Goal: Information Seeking & Learning: Learn about a topic

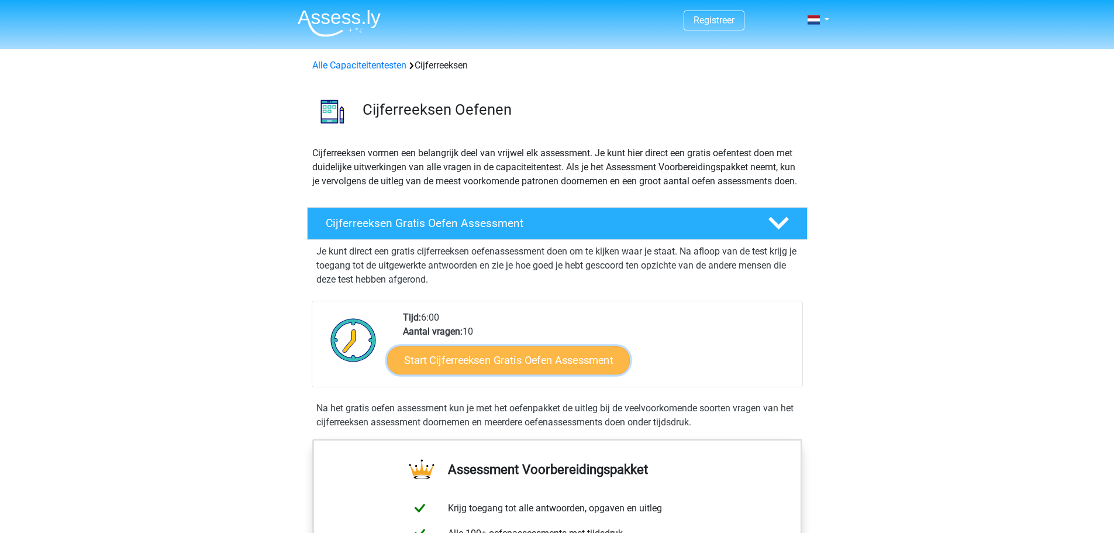
click at [497, 372] on link "Start Cijferreeksen Gratis Oefen Assessment" at bounding box center [508, 359] width 243 height 28
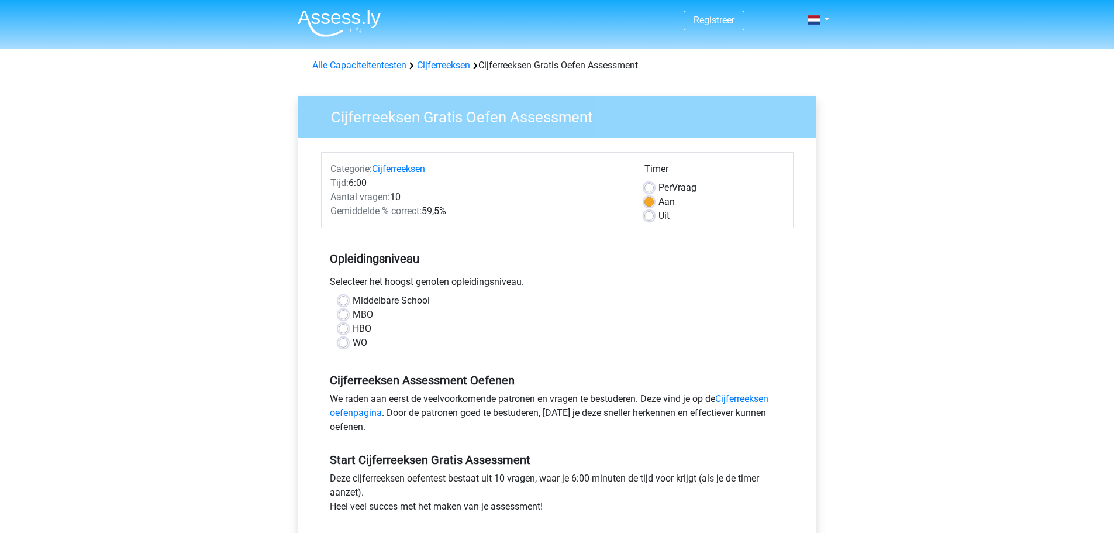
click at [362, 343] on label "WO" at bounding box center [359, 343] width 15 height 14
click at [348, 343] on input "WO" at bounding box center [342, 342] width 9 height 12
radio input "true"
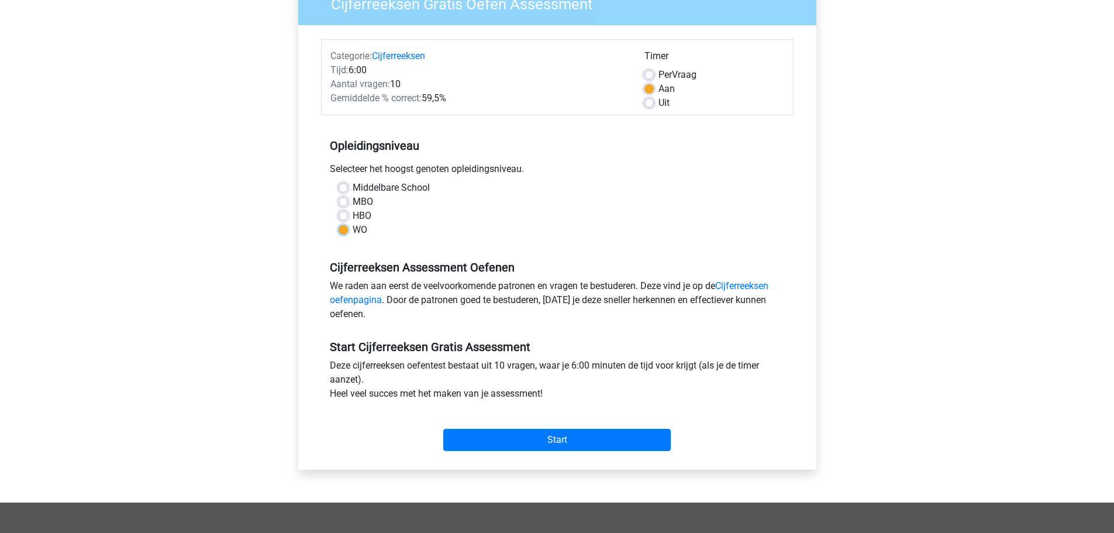
scroll to position [117, 0]
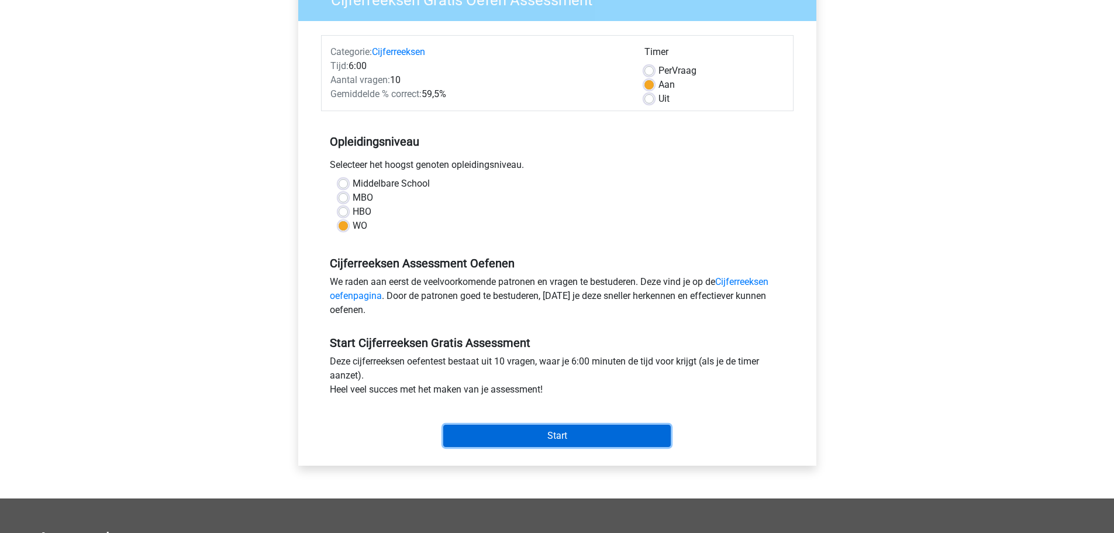
click at [533, 431] on input "Start" at bounding box center [556, 435] width 227 height 22
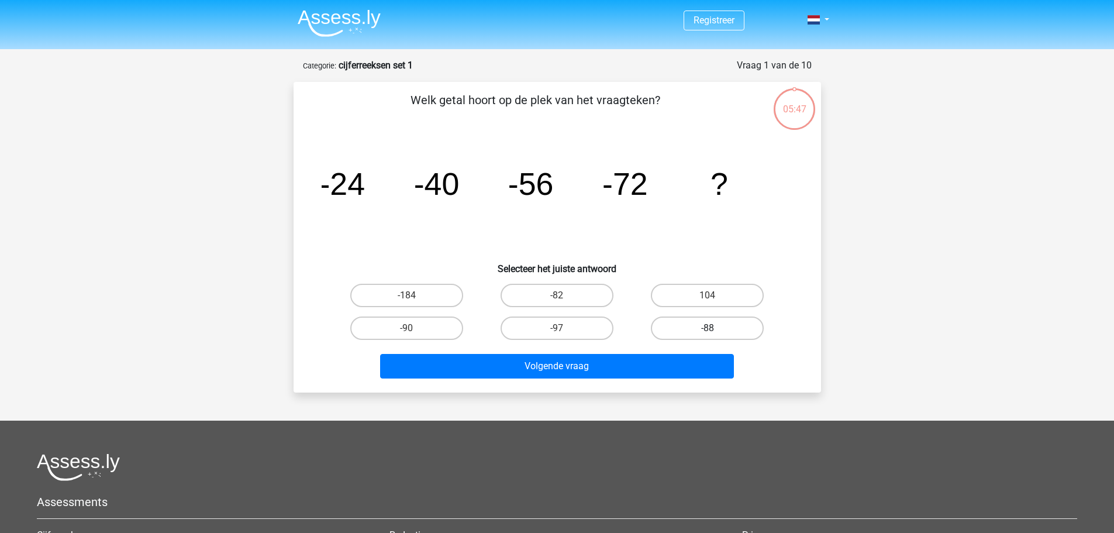
click at [716, 316] on label "-88" at bounding box center [707, 327] width 113 height 23
click at [715, 328] on input "-88" at bounding box center [711, 332] width 8 height 8
radio input "true"
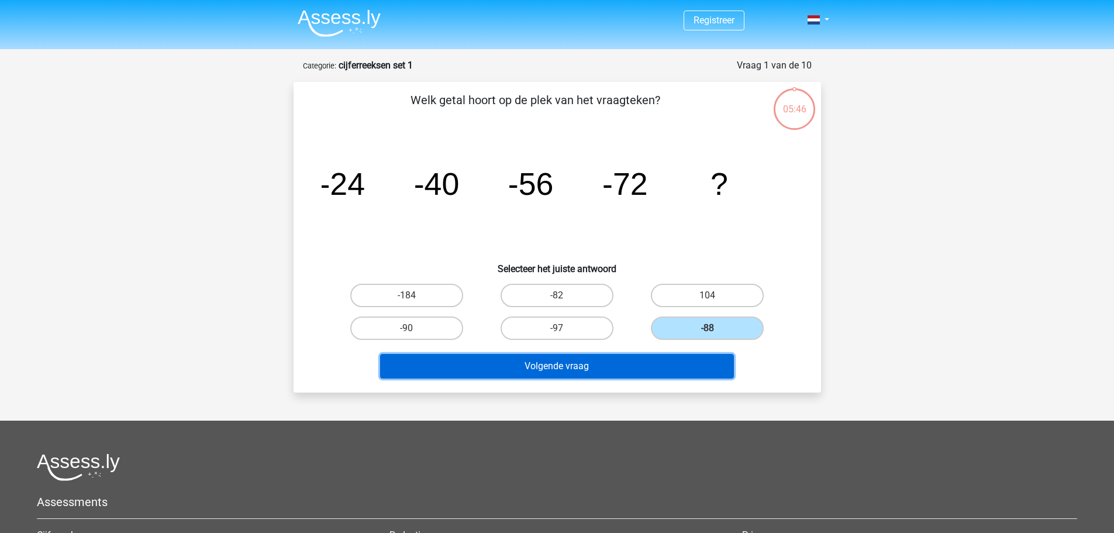
click at [548, 364] on button "Volgende vraag" at bounding box center [557, 366] width 354 height 25
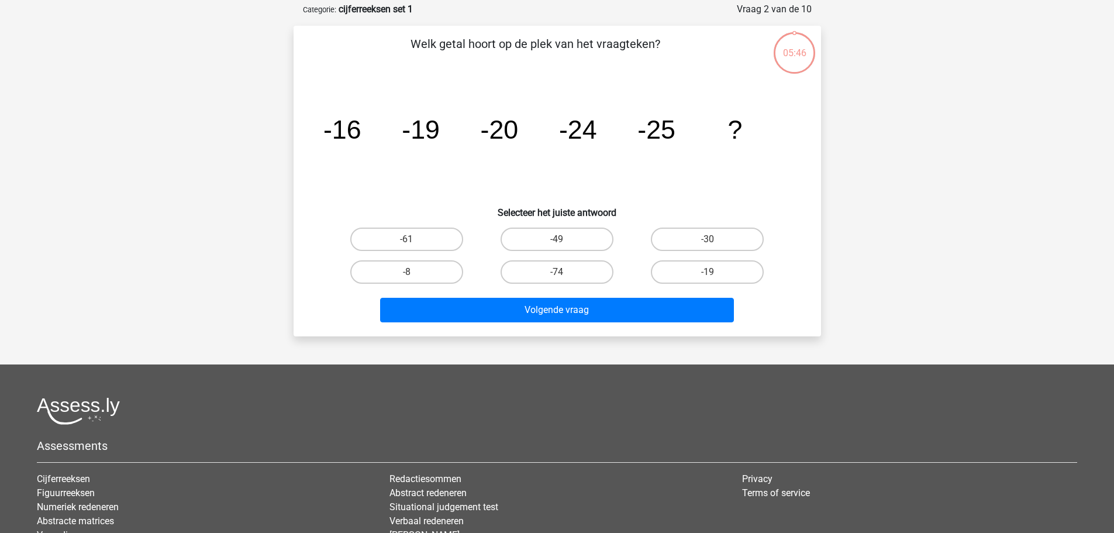
scroll to position [58, 0]
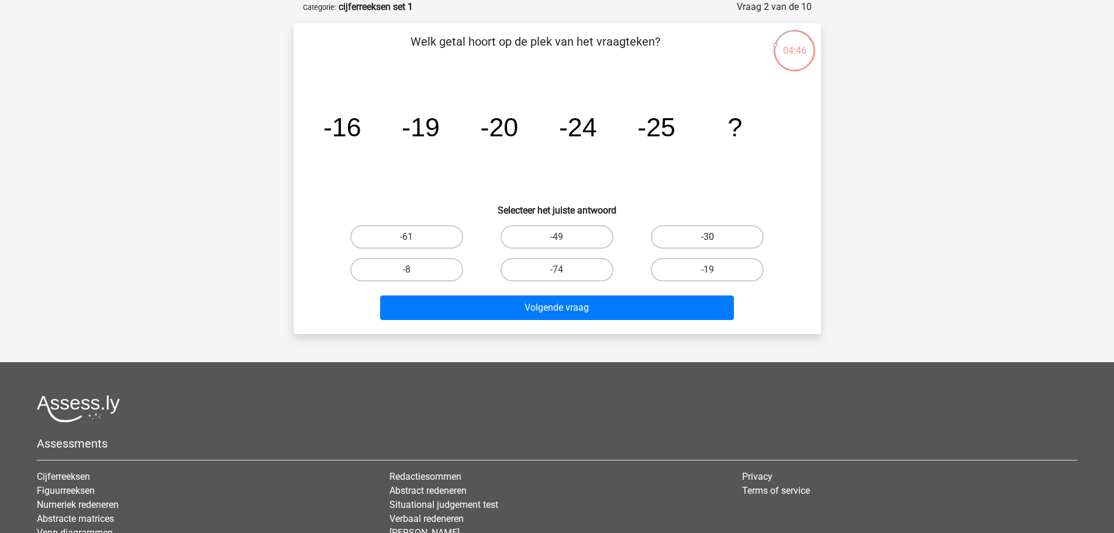
click at [701, 235] on label "-30" at bounding box center [707, 236] width 113 height 23
click at [707, 237] on input "-30" at bounding box center [711, 241] width 8 height 8
radio input "true"
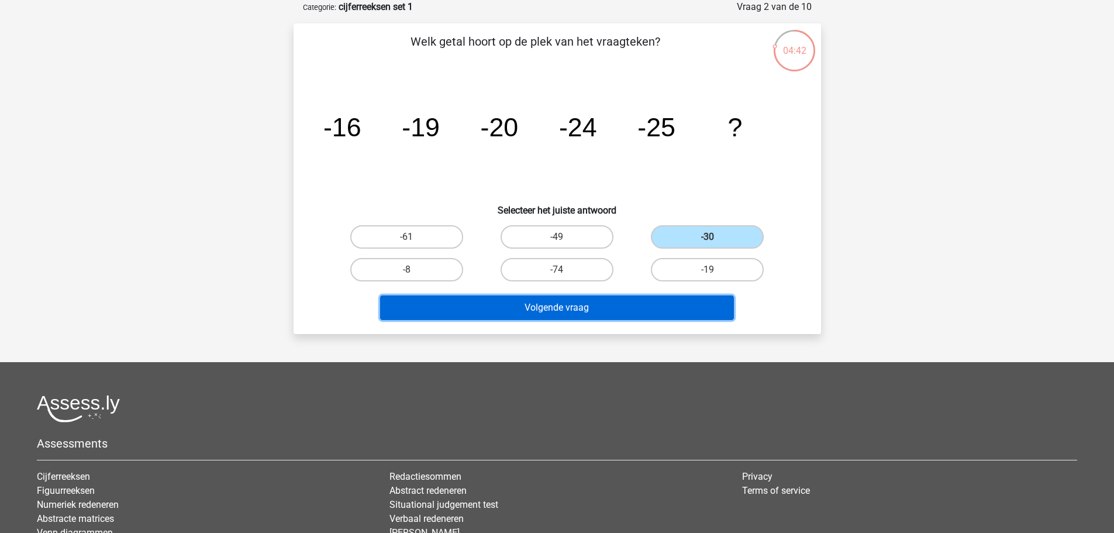
click at [559, 309] on button "Volgende vraag" at bounding box center [557, 307] width 354 height 25
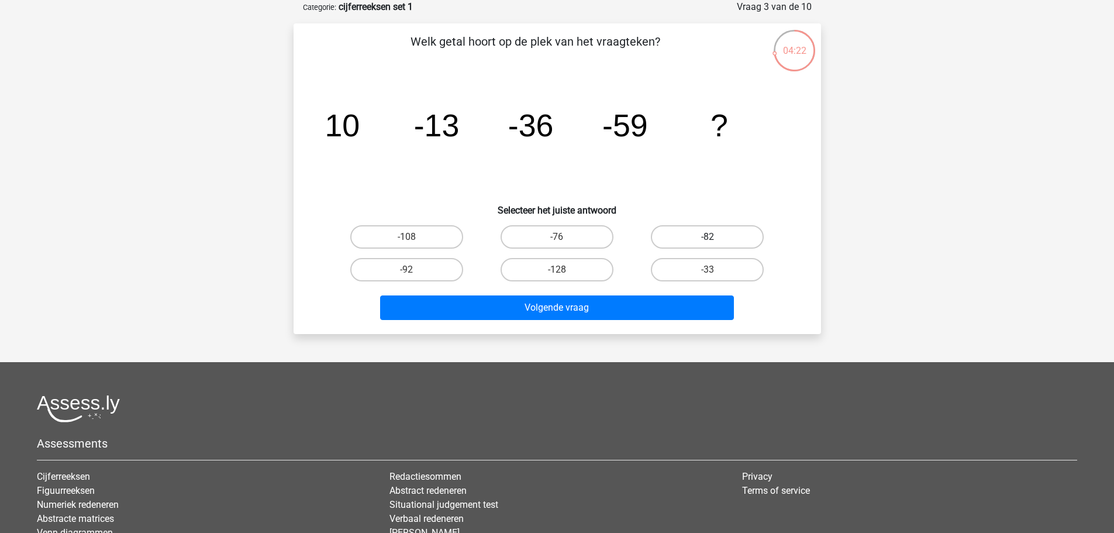
click at [718, 230] on label "-82" at bounding box center [707, 236] width 113 height 23
click at [715, 237] on input "-82" at bounding box center [711, 241] width 8 height 8
radio input "true"
click at [408, 266] on label "-92" at bounding box center [406, 269] width 113 height 23
click at [408, 269] on input "-92" at bounding box center [410, 273] width 8 height 8
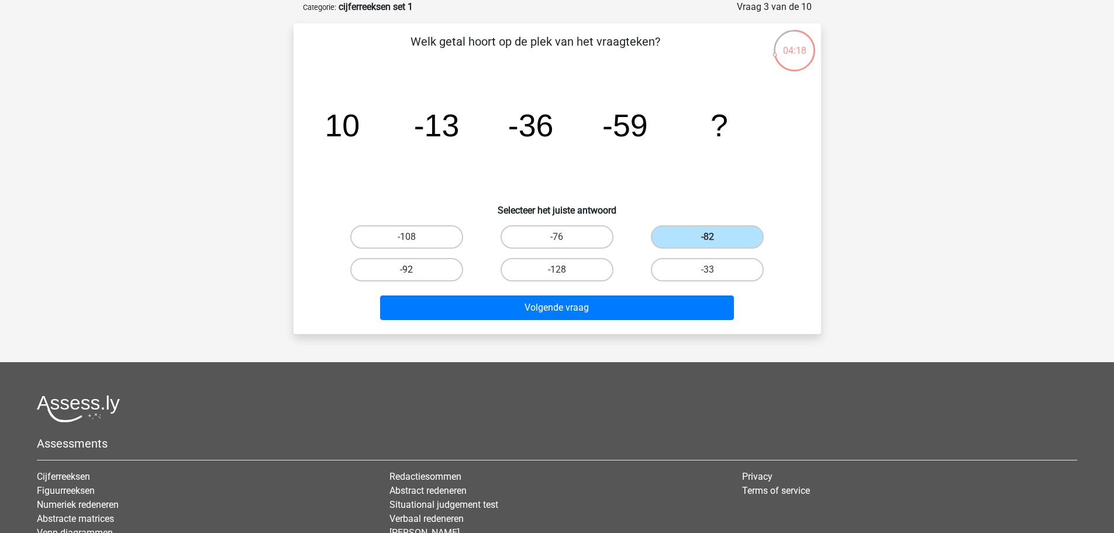
radio input "true"
click at [723, 236] on label "-82" at bounding box center [707, 236] width 113 height 23
click at [715, 237] on input "-82" at bounding box center [711, 241] width 8 height 8
radio input "true"
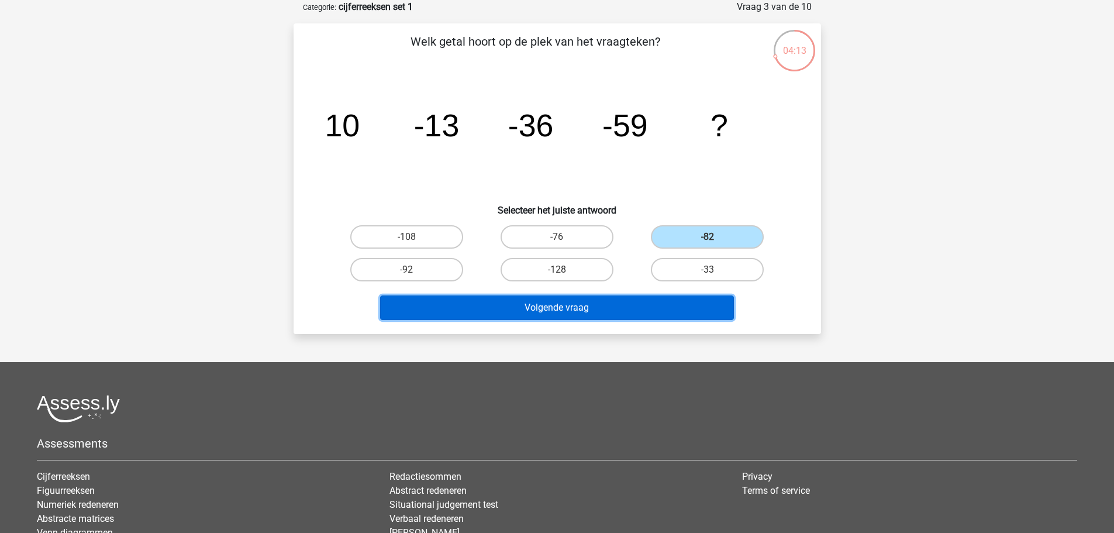
click at [581, 307] on button "Volgende vraag" at bounding box center [557, 307] width 354 height 25
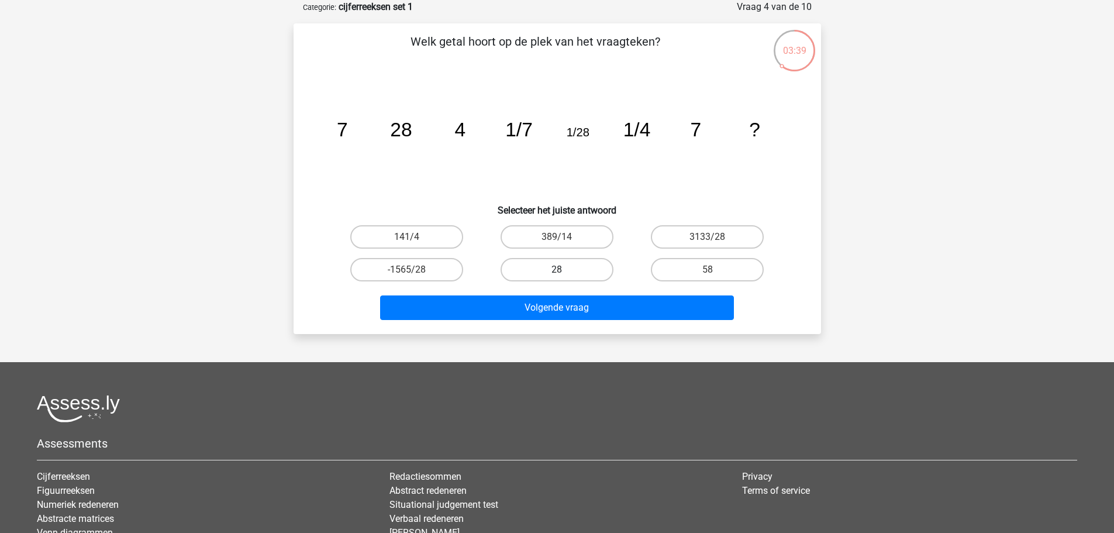
click at [557, 266] on label "28" at bounding box center [556, 269] width 113 height 23
click at [557, 269] on input "28" at bounding box center [561, 273] width 8 height 8
radio input "true"
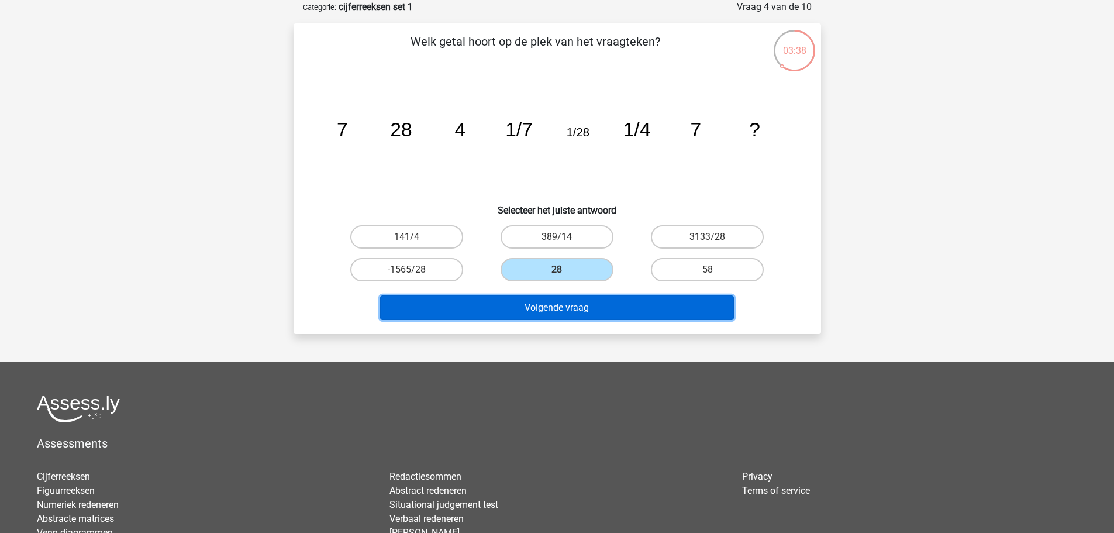
click at [563, 307] on button "Volgende vraag" at bounding box center [557, 307] width 354 height 25
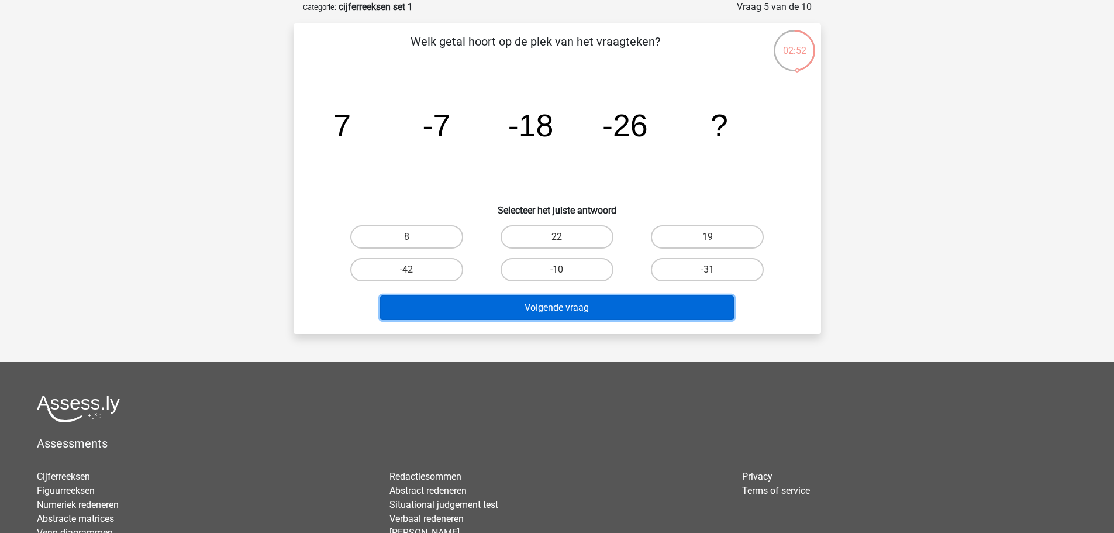
click at [490, 302] on button "Volgende vraag" at bounding box center [557, 307] width 354 height 25
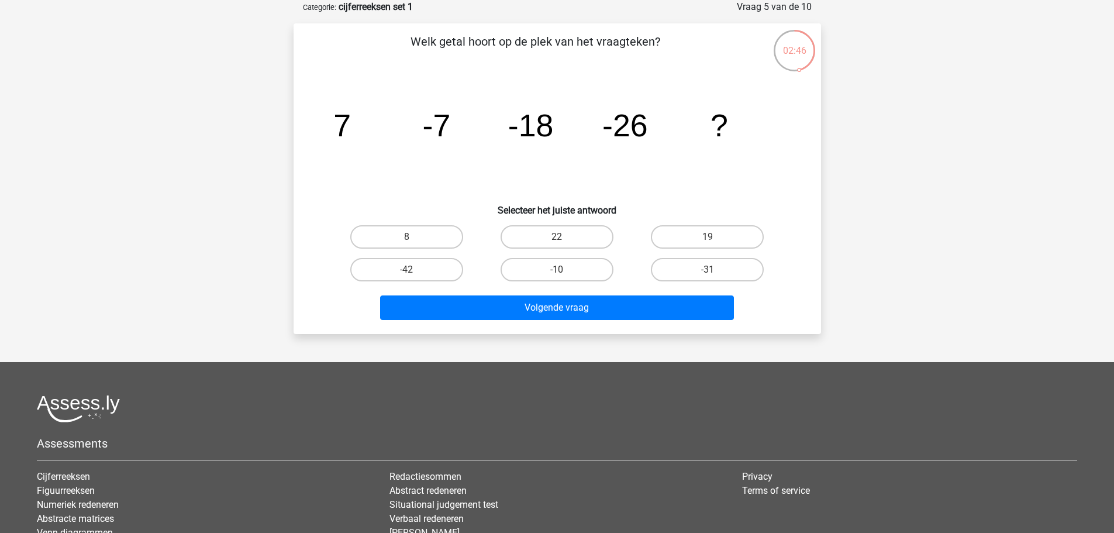
click at [417, 163] on icon "image/svg+xml 7 -7 -18 -26 ?" at bounding box center [557, 136] width 471 height 118
click at [693, 270] on label "-31" at bounding box center [707, 269] width 113 height 23
click at [707, 270] on input "-31" at bounding box center [711, 273] width 8 height 8
radio input "true"
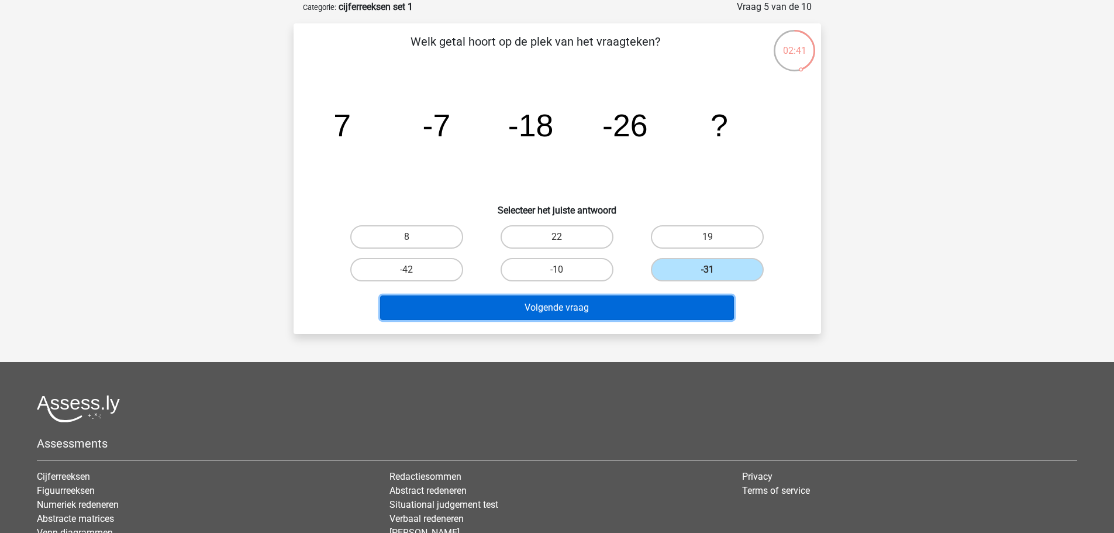
click at [557, 307] on button "Volgende vraag" at bounding box center [557, 307] width 354 height 25
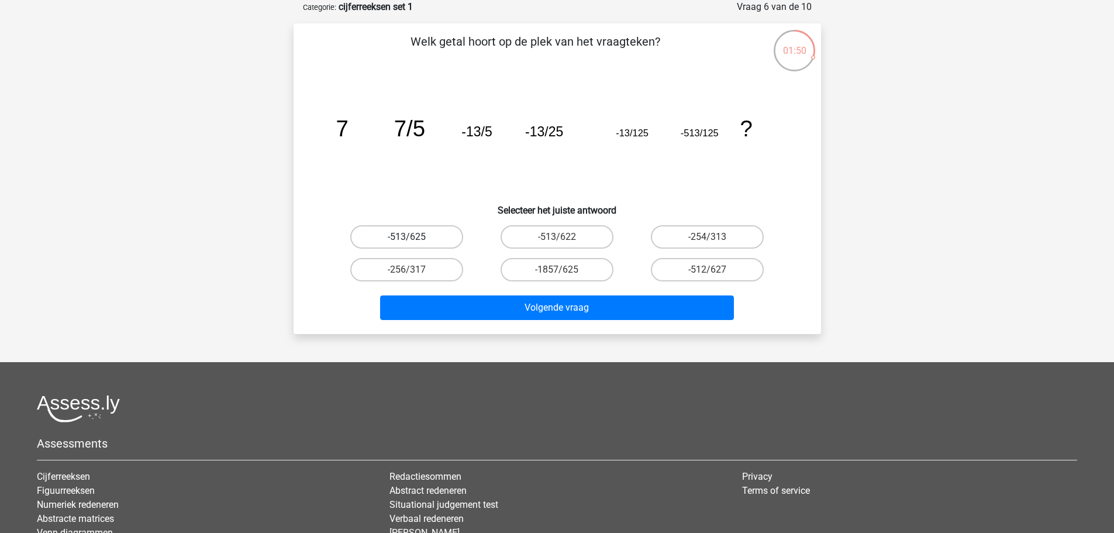
click at [414, 234] on label "-513/625" at bounding box center [406, 236] width 113 height 23
click at [414, 237] on input "-513/625" at bounding box center [410, 241] width 8 height 8
radio input "true"
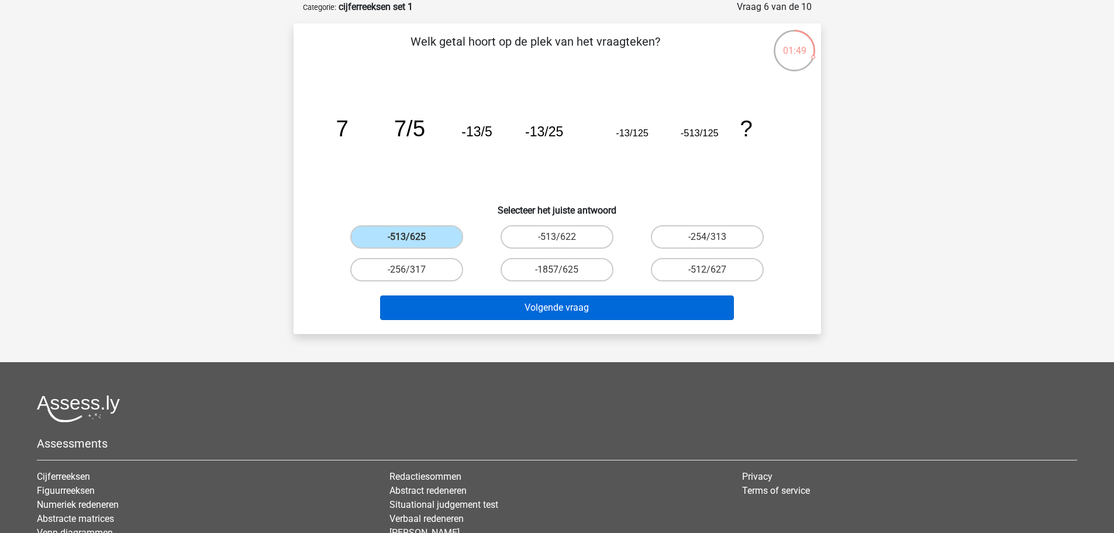
click at [621, 319] on div "Volgende vraag" at bounding box center [556, 309] width 451 height 29
click at [588, 306] on button "Volgende vraag" at bounding box center [557, 307] width 354 height 25
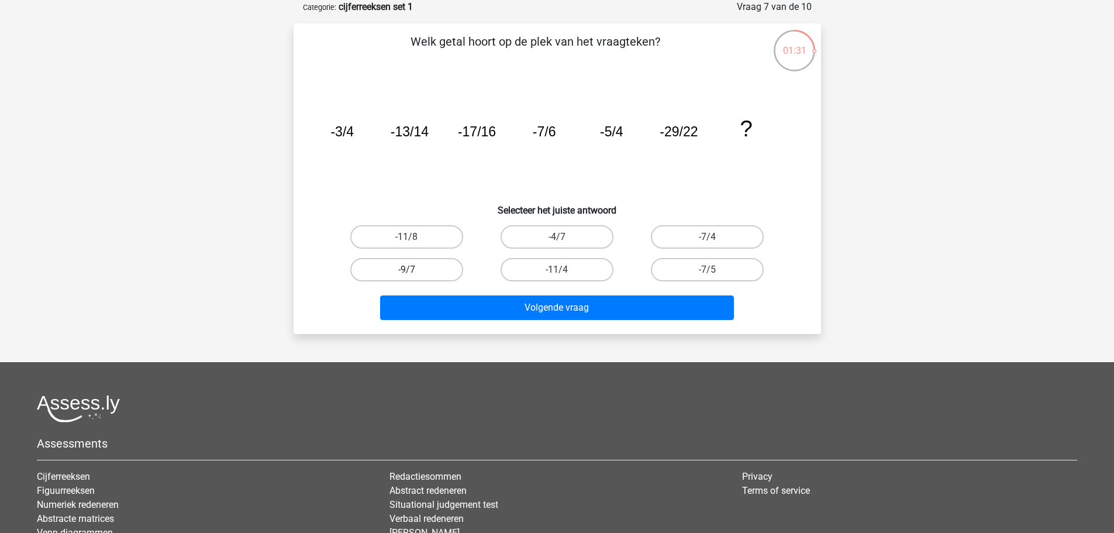
click at [395, 262] on label "-9/7" at bounding box center [406, 269] width 113 height 23
click at [406, 269] on input "-9/7" at bounding box center [410, 273] width 8 height 8
radio input "true"
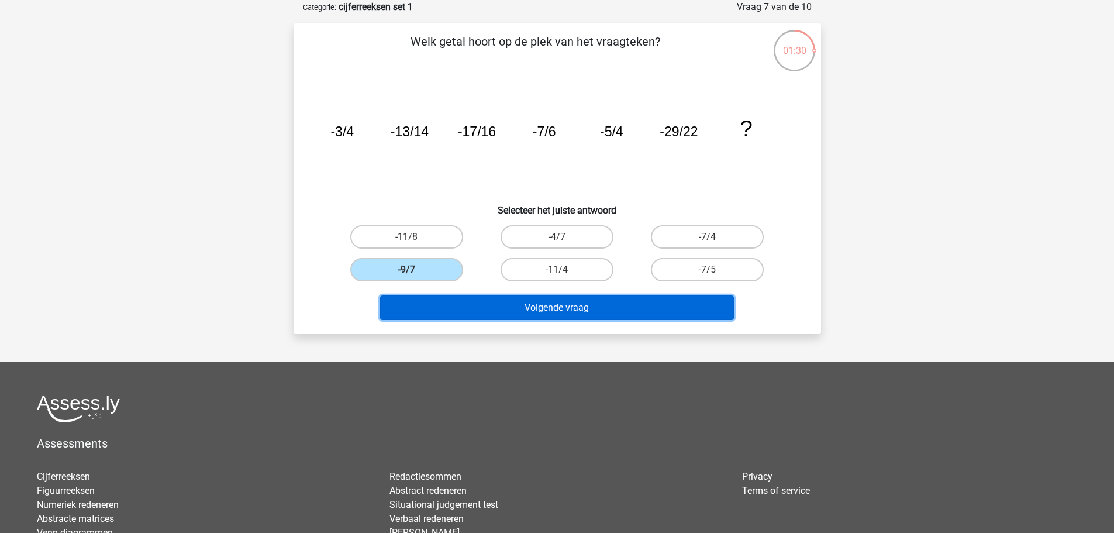
click at [527, 301] on button "Volgende vraag" at bounding box center [557, 307] width 354 height 25
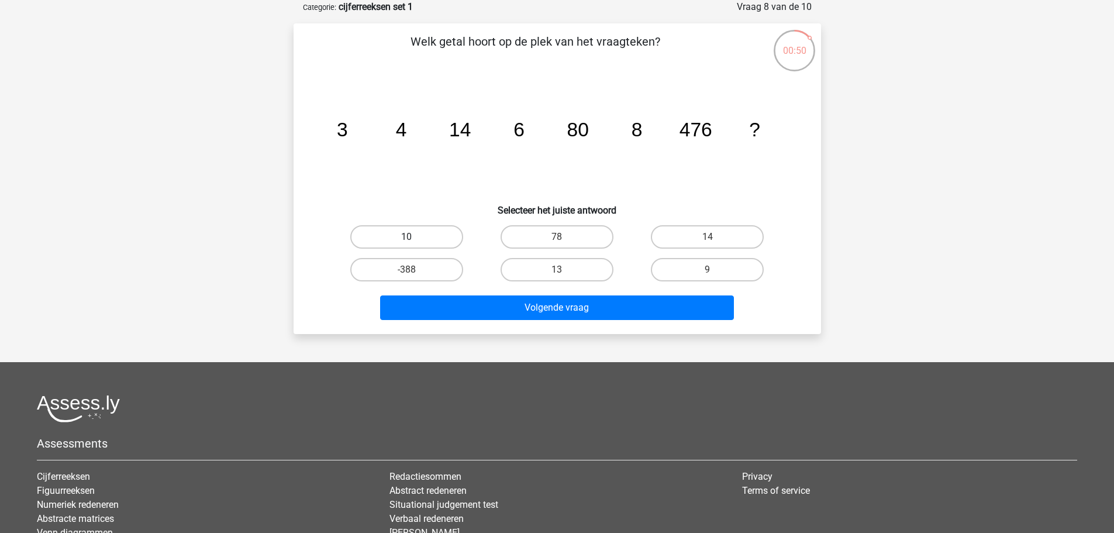
click at [411, 234] on label "10" at bounding box center [406, 236] width 113 height 23
click at [411, 237] on input "10" at bounding box center [410, 241] width 8 height 8
radio input "true"
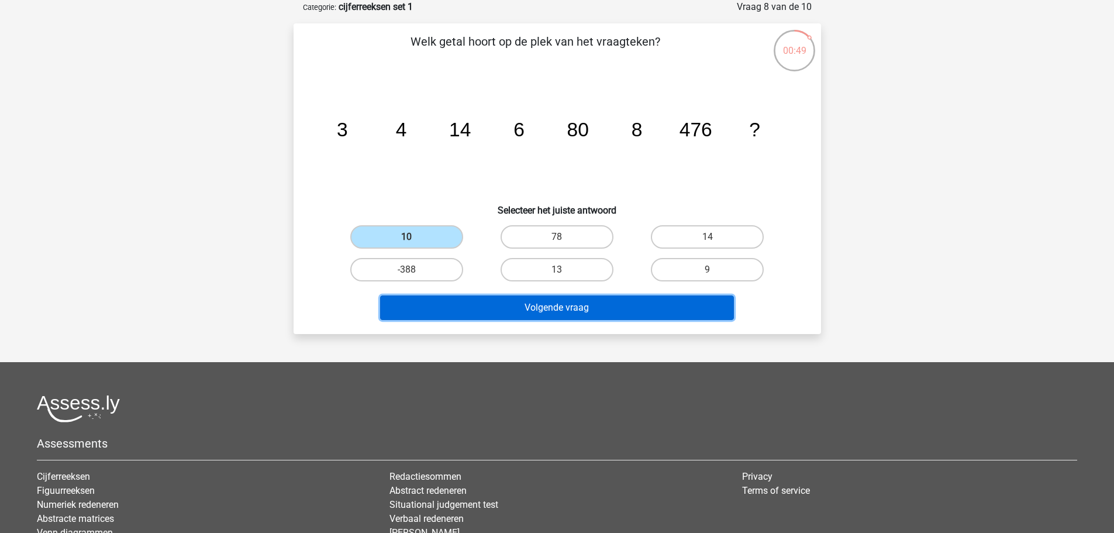
click at [554, 306] on button "Volgende vraag" at bounding box center [557, 307] width 354 height 25
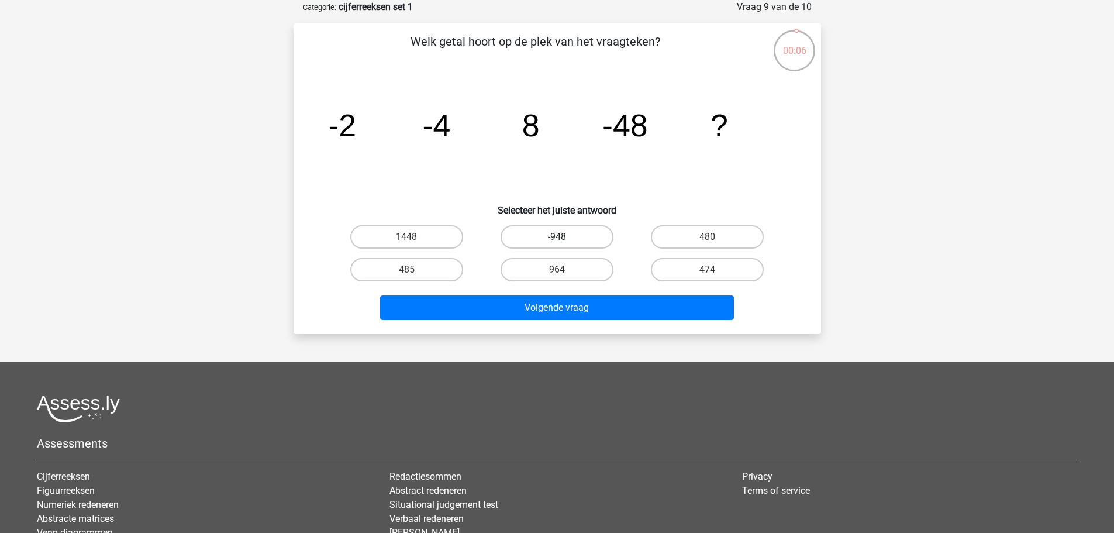
click at [537, 234] on label "-948" at bounding box center [556, 236] width 113 height 23
click at [557, 237] on input "-948" at bounding box center [561, 241] width 8 height 8
radio input "true"
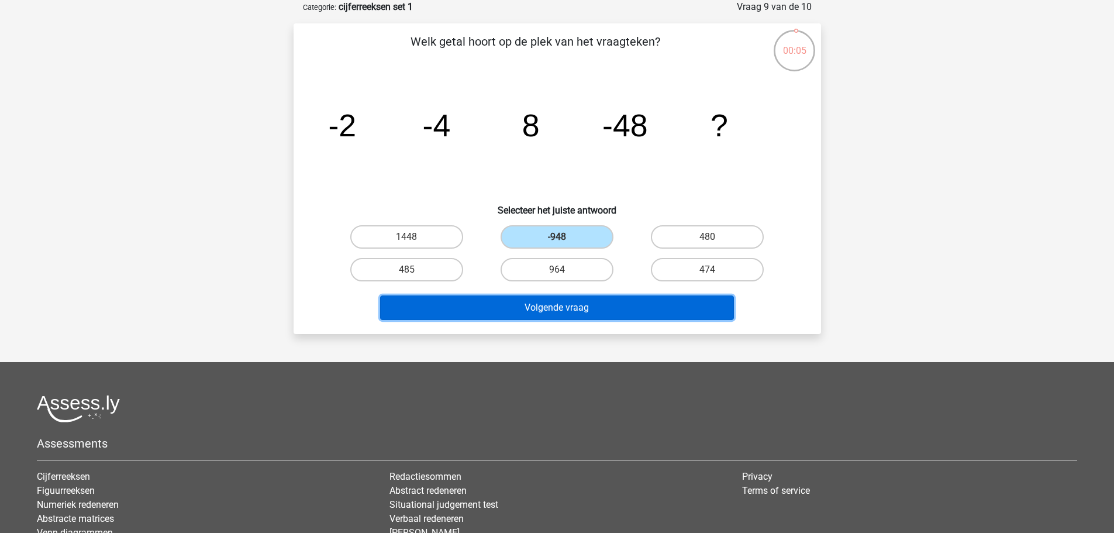
click at [558, 309] on button "Volgende vraag" at bounding box center [557, 307] width 354 height 25
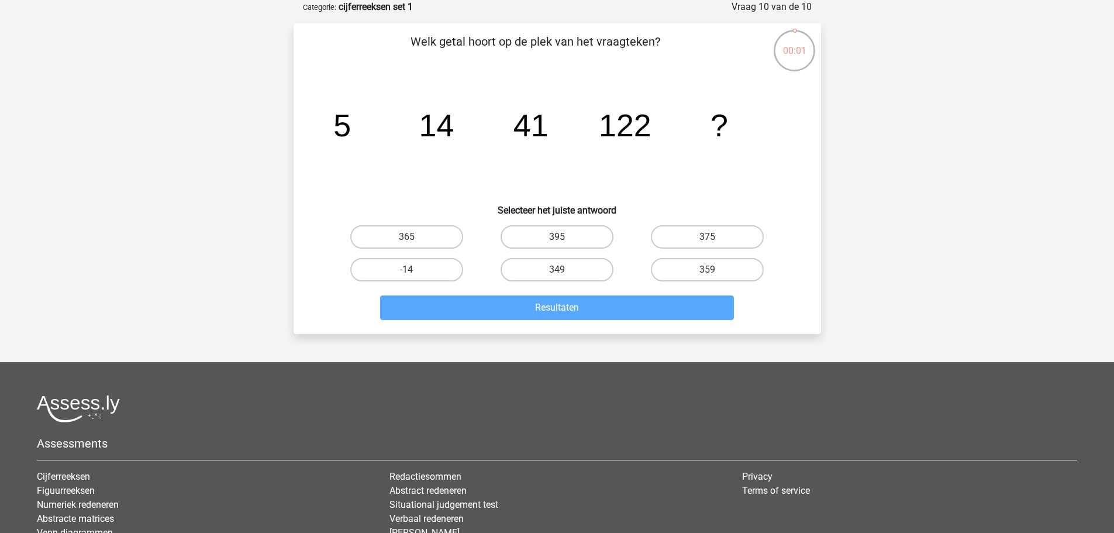
click at [566, 227] on label "395" at bounding box center [556, 236] width 113 height 23
click at [564, 237] on input "395" at bounding box center [561, 241] width 8 height 8
radio input "true"
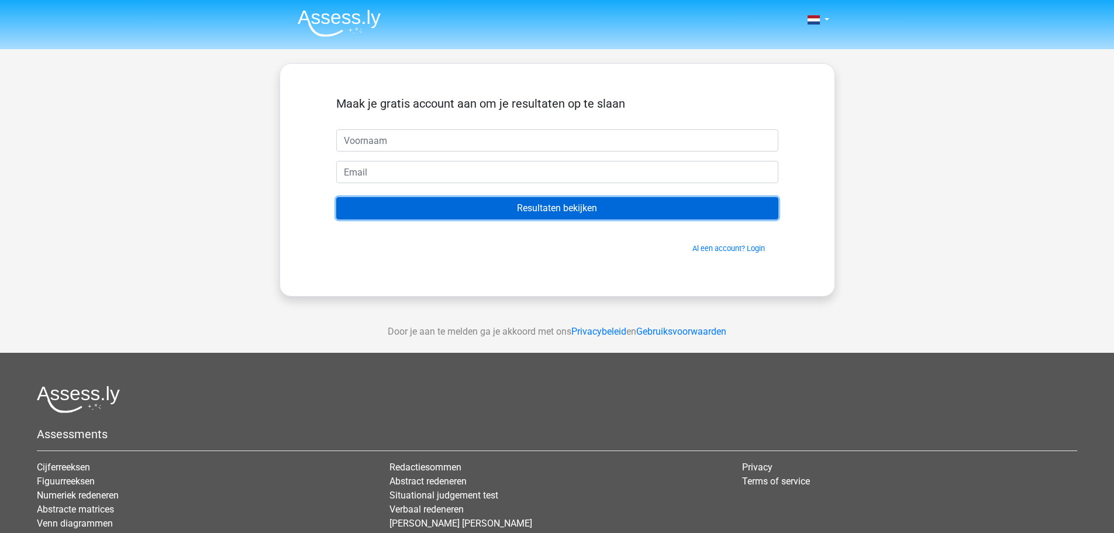
click at [596, 208] on input "Resultaten bekijken" at bounding box center [557, 208] width 442 height 22
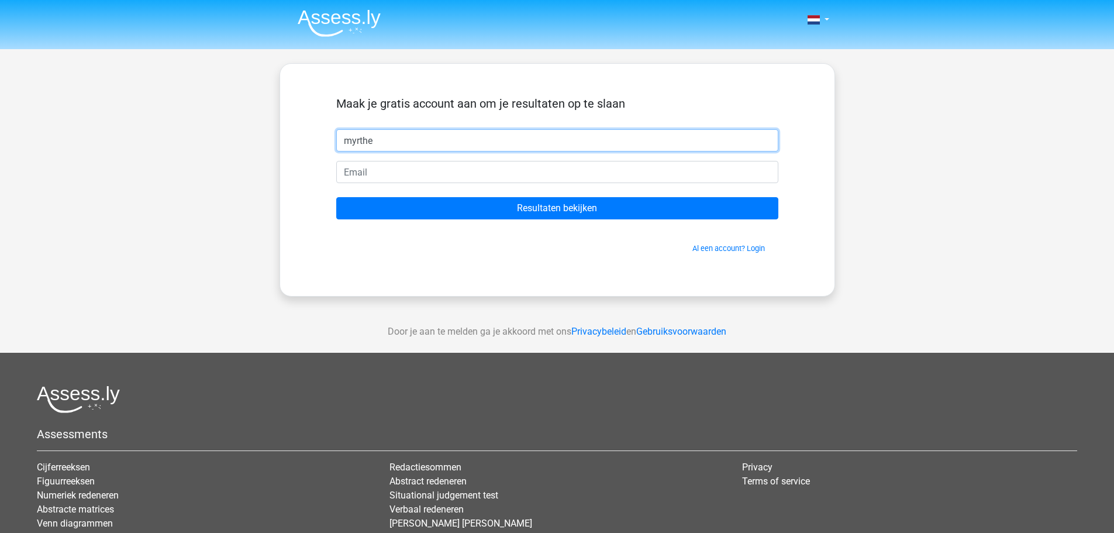
type input "myrthe"
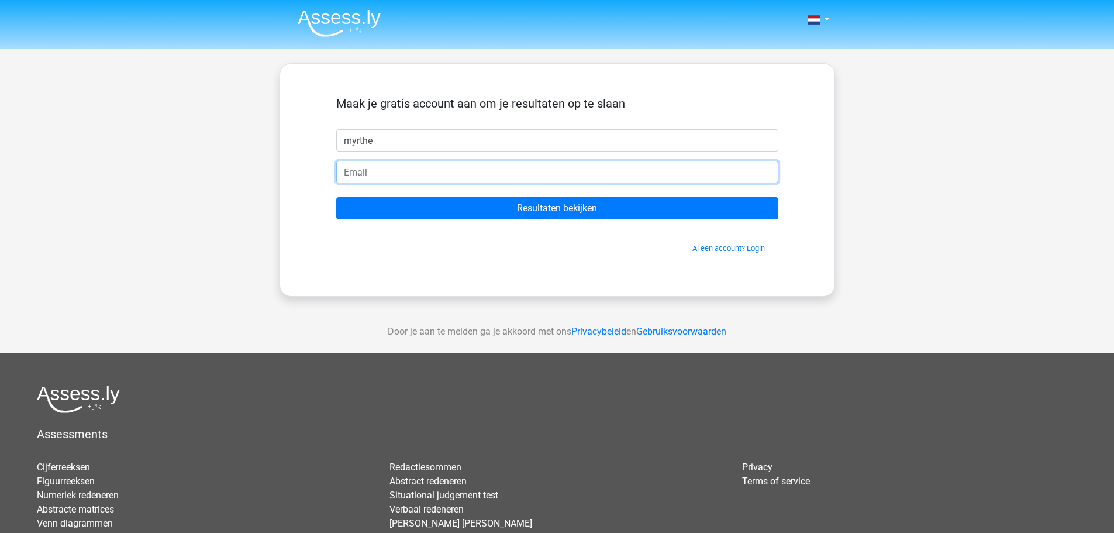
click at [389, 170] on input "email" at bounding box center [557, 172] width 442 height 22
type input "[EMAIL_ADDRESS][DOMAIN_NAME]"
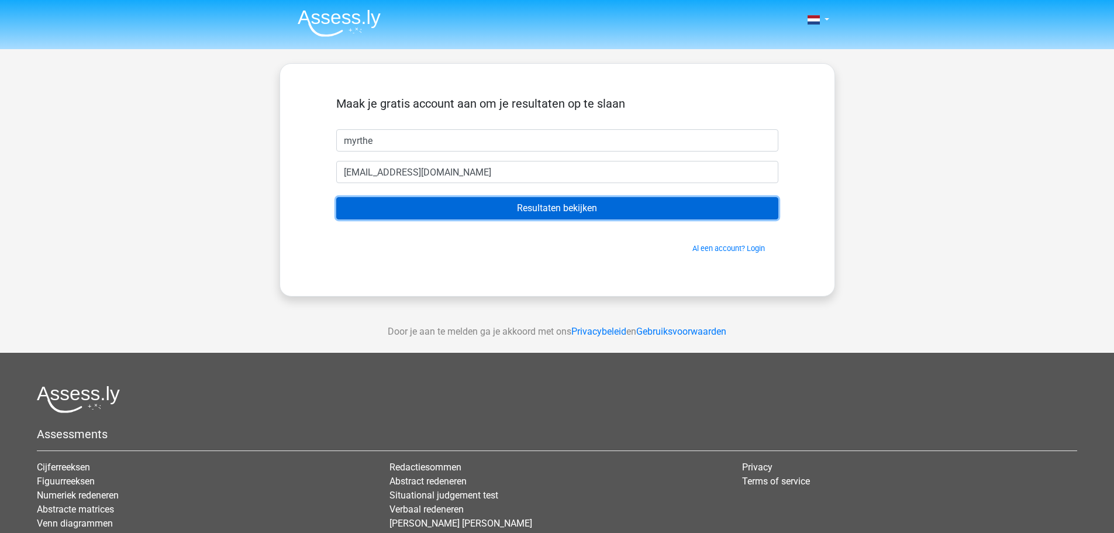
click at [596, 203] on input "Resultaten bekijken" at bounding box center [557, 208] width 442 height 22
click at [531, 206] on input "Resultaten bekijken" at bounding box center [557, 208] width 442 height 22
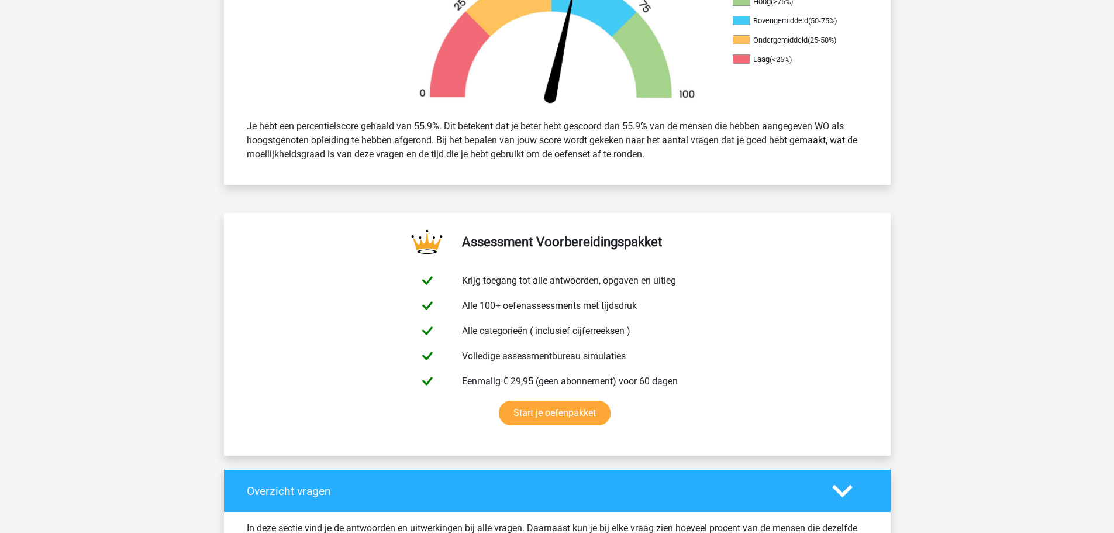
scroll to position [409, 0]
drag, startPoint x: 652, startPoint y: 150, endPoint x: 236, endPoint y: 96, distance: 420.3
click at [360, 129] on div "Je hebt een percentielscore gehaald van 55.9%. Dit betekent dat je beter hebt g…" at bounding box center [557, 139] width 638 height 51
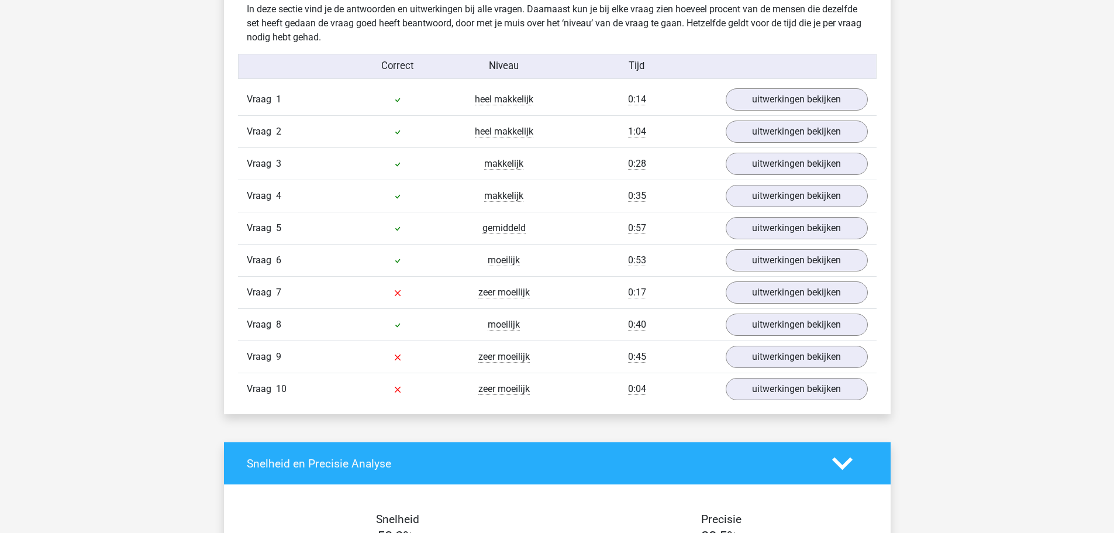
scroll to position [935, 0]
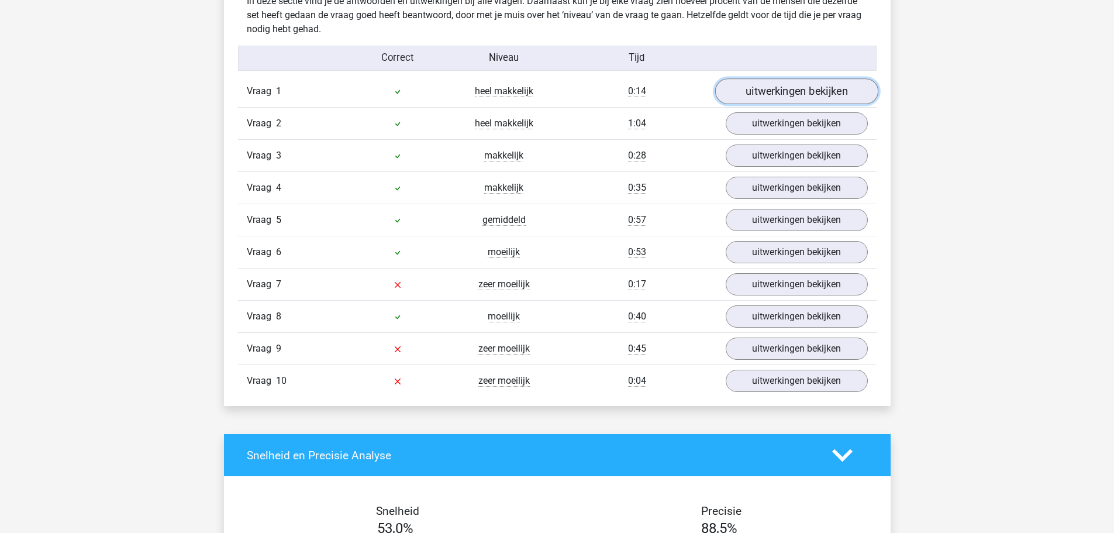
click at [757, 99] on link "uitwerkingen bekijken" at bounding box center [795, 92] width 163 height 26
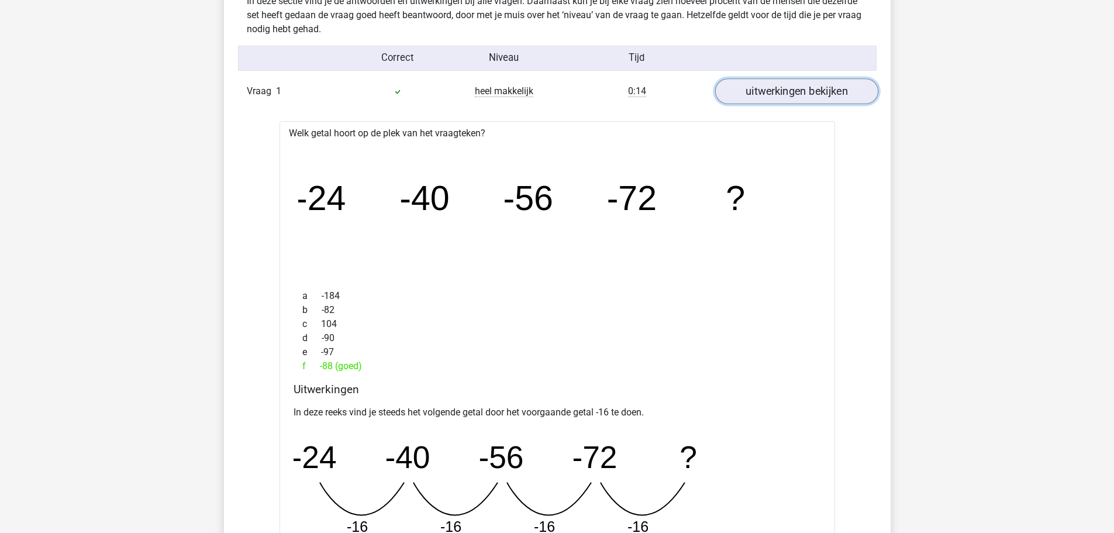
click at [804, 89] on link "uitwerkingen bekijken" at bounding box center [795, 92] width 163 height 26
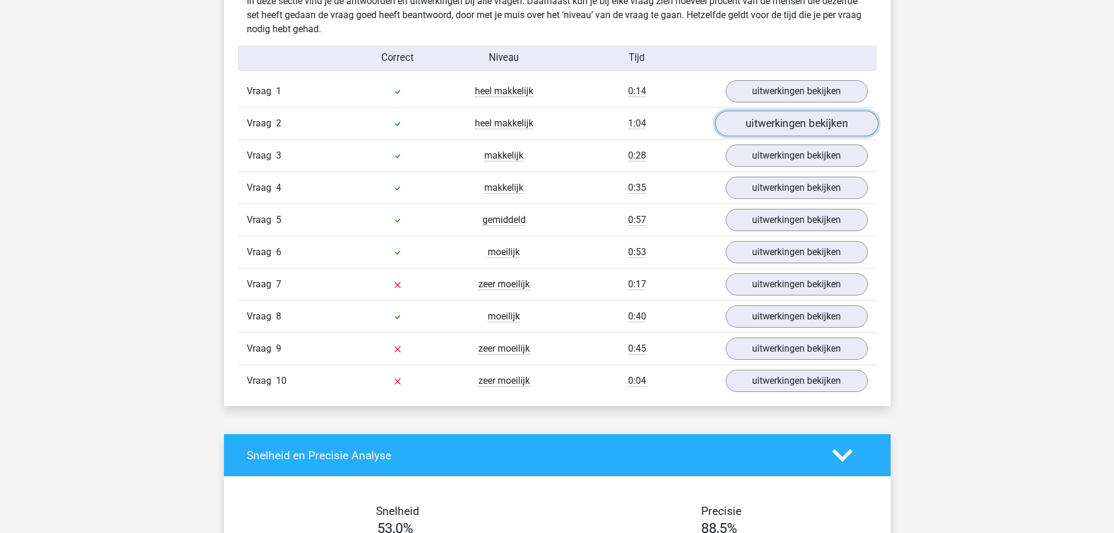
click at [785, 120] on link "uitwerkingen bekijken" at bounding box center [795, 124] width 163 height 26
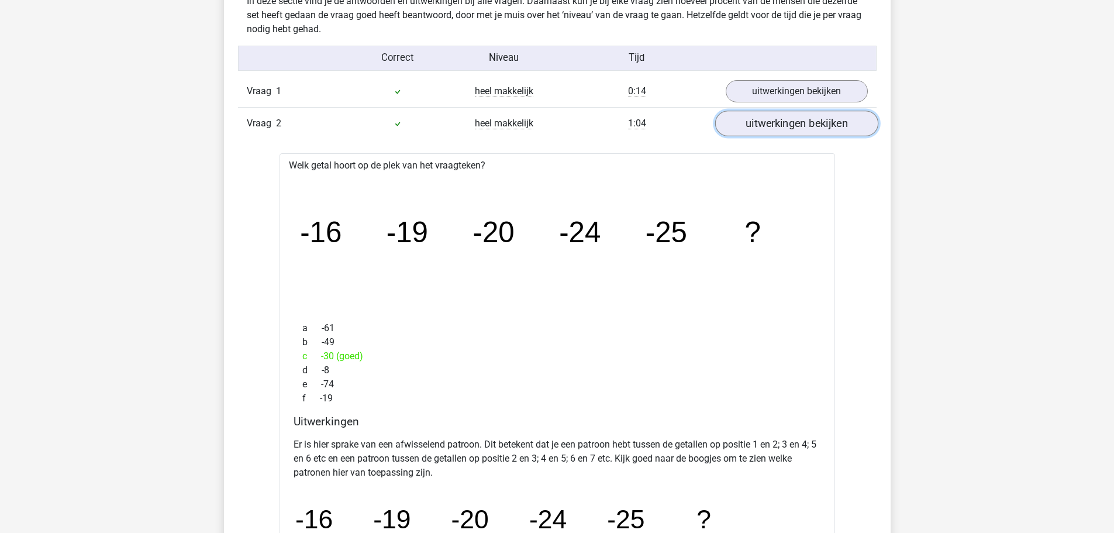
click at [785, 120] on link "uitwerkingen bekijken" at bounding box center [795, 124] width 163 height 26
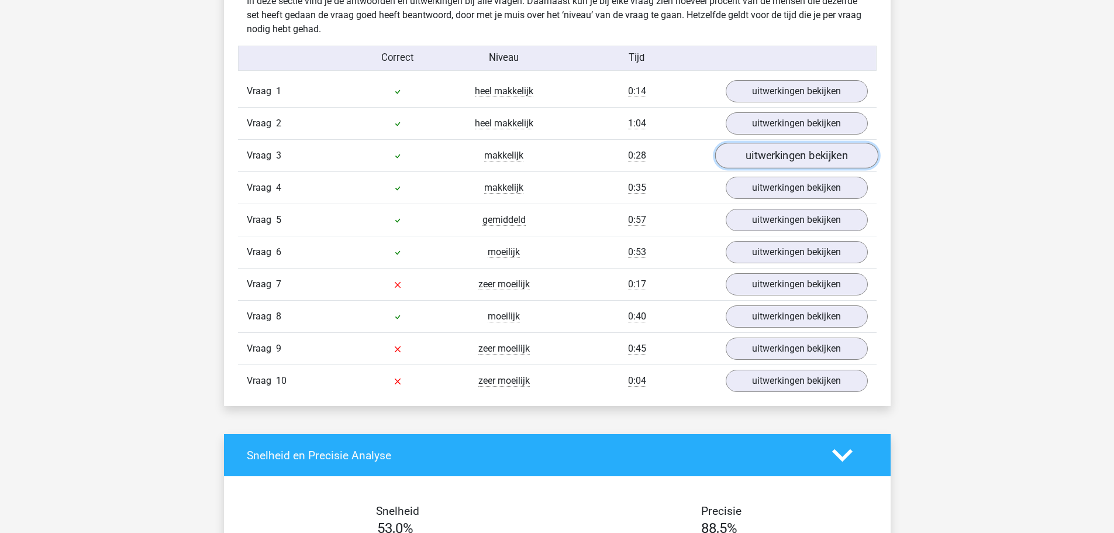
click at [783, 152] on link "uitwerkingen bekijken" at bounding box center [795, 156] width 163 height 26
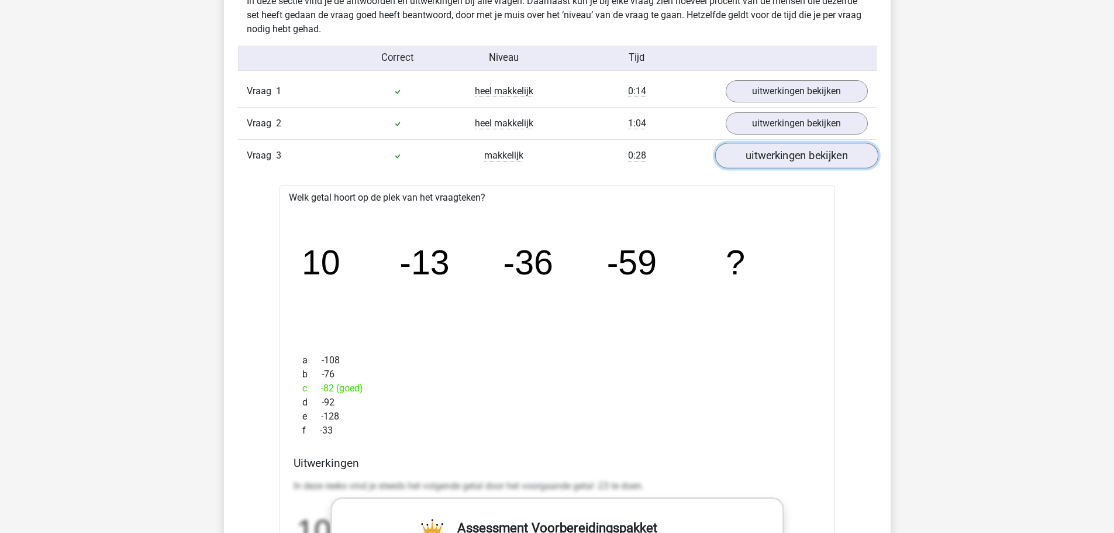
click at [789, 151] on link "uitwerkingen bekijken" at bounding box center [795, 156] width 163 height 26
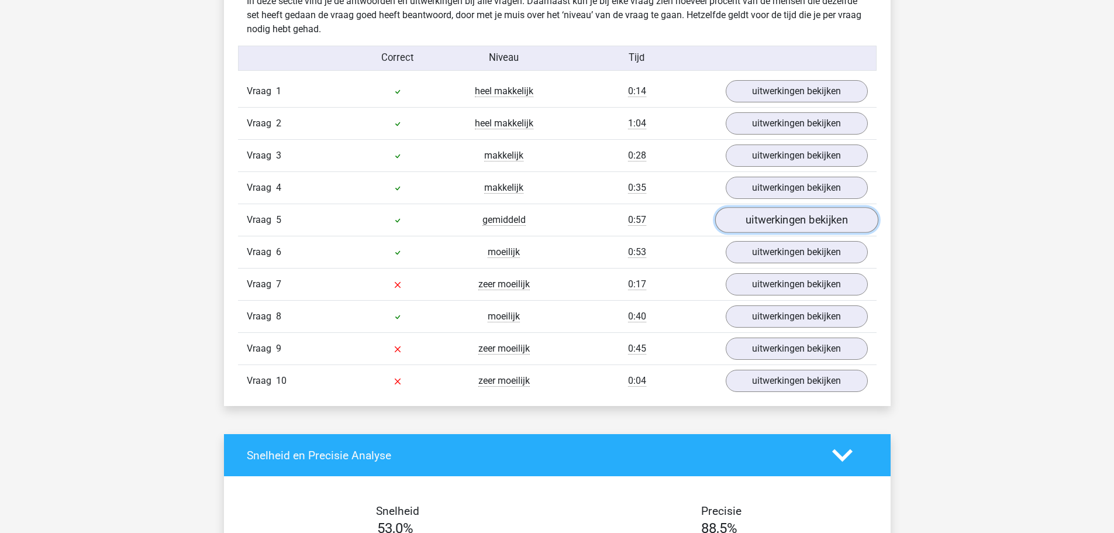
click at [780, 223] on link "uitwerkingen bekijken" at bounding box center [795, 221] width 163 height 26
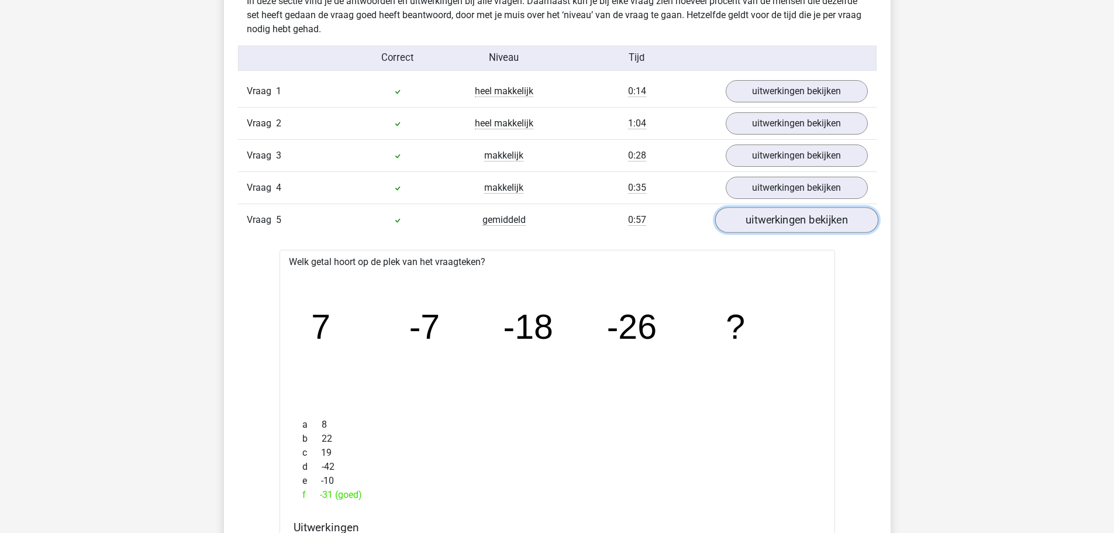
click at [783, 222] on link "uitwerkingen bekijken" at bounding box center [795, 221] width 163 height 26
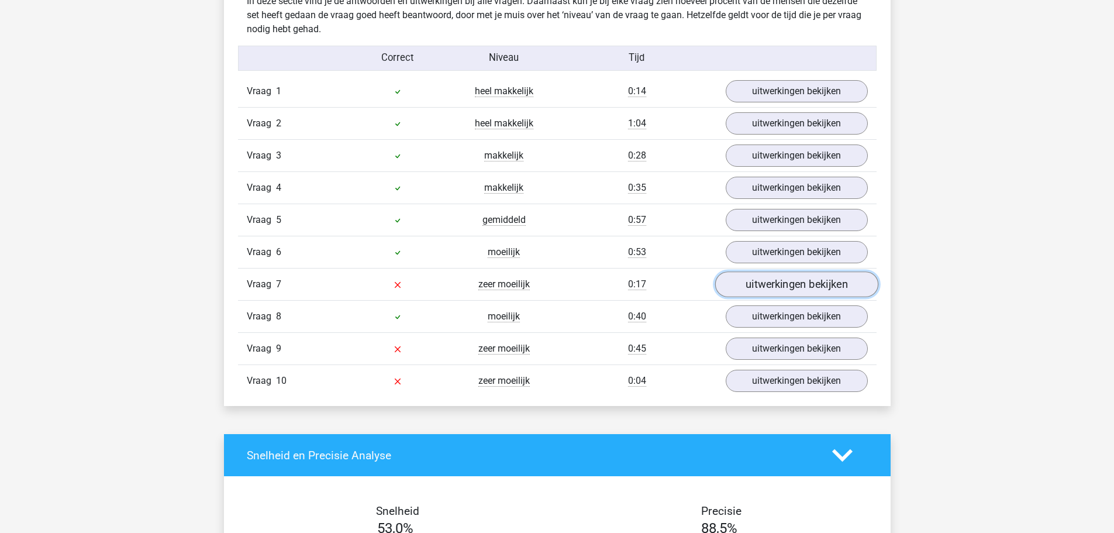
click at [779, 285] on link "uitwerkingen bekijken" at bounding box center [795, 285] width 163 height 26
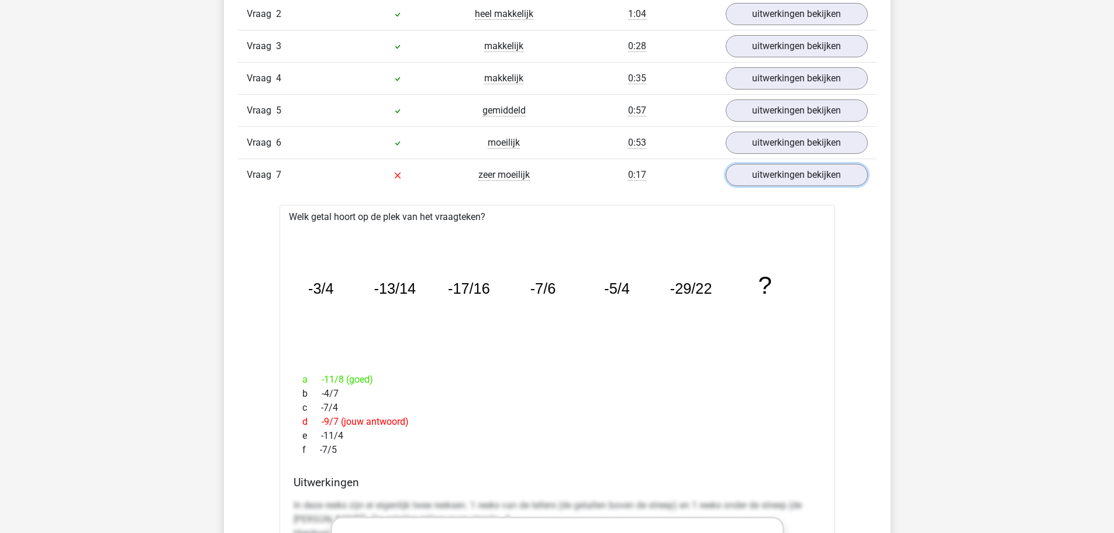
scroll to position [1052, 0]
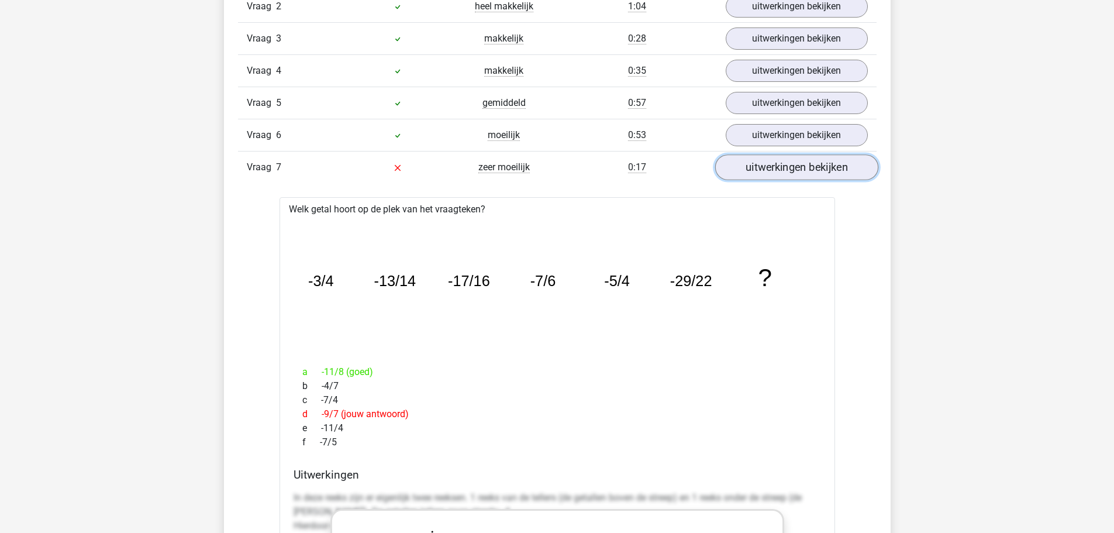
click at [797, 165] on link "uitwerkingen bekijken" at bounding box center [795, 168] width 163 height 26
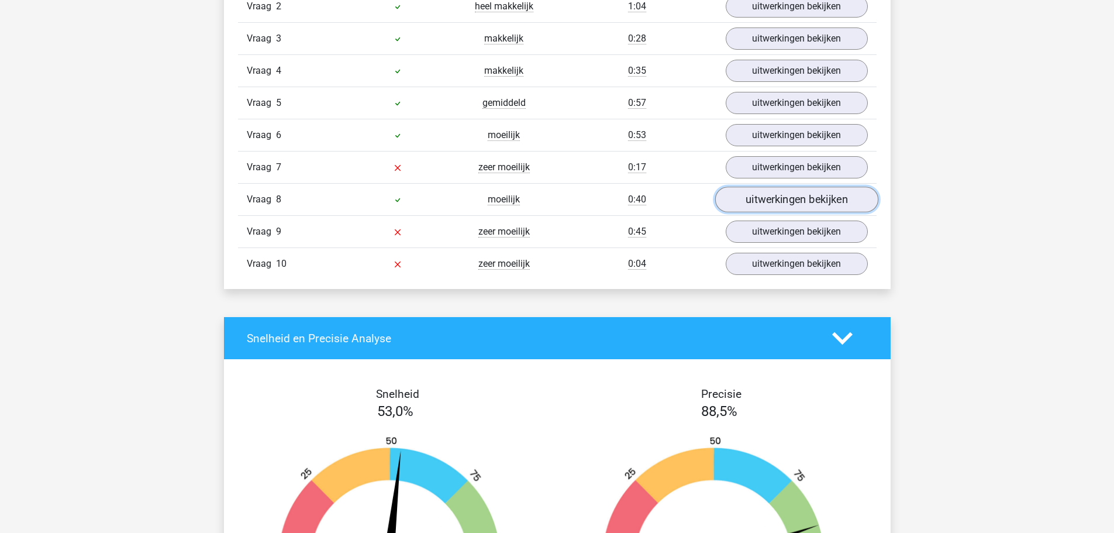
click at [775, 199] on link "uitwerkingen bekijken" at bounding box center [795, 200] width 163 height 26
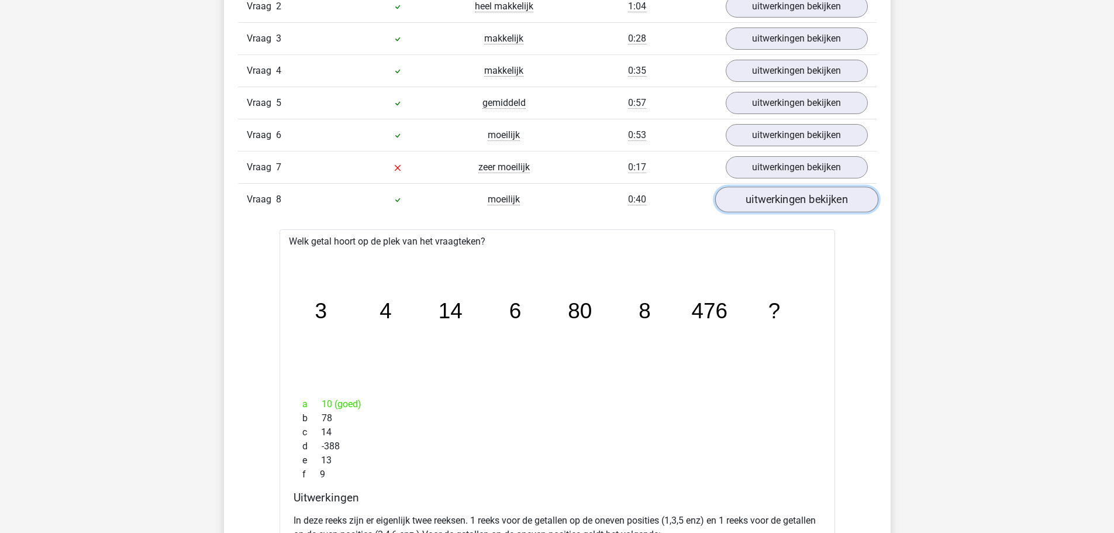
click at [775, 199] on link "uitwerkingen bekijken" at bounding box center [795, 200] width 163 height 26
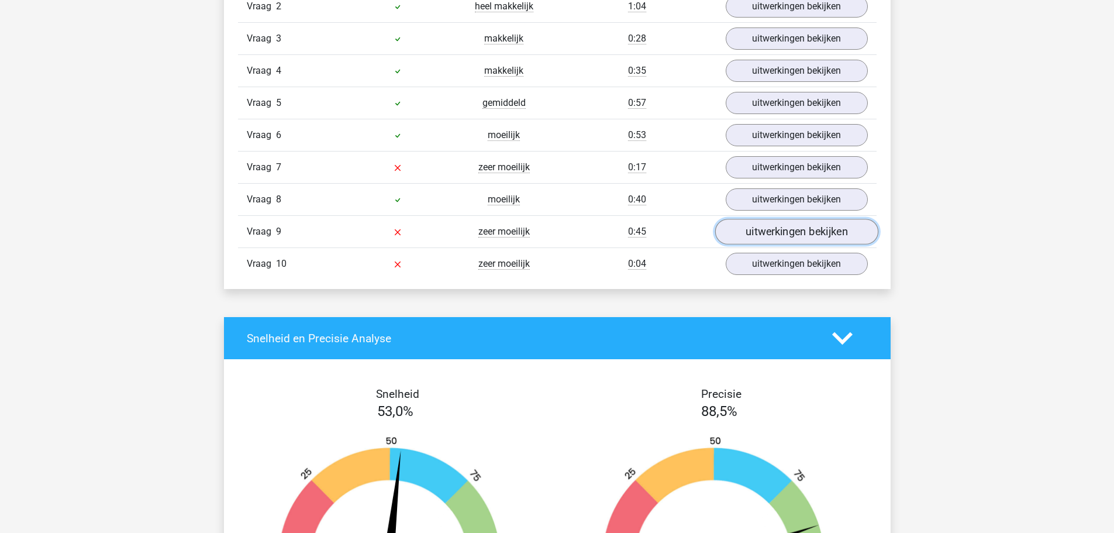
click at [773, 230] on link "uitwerkingen bekijken" at bounding box center [795, 232] width 163 height 26
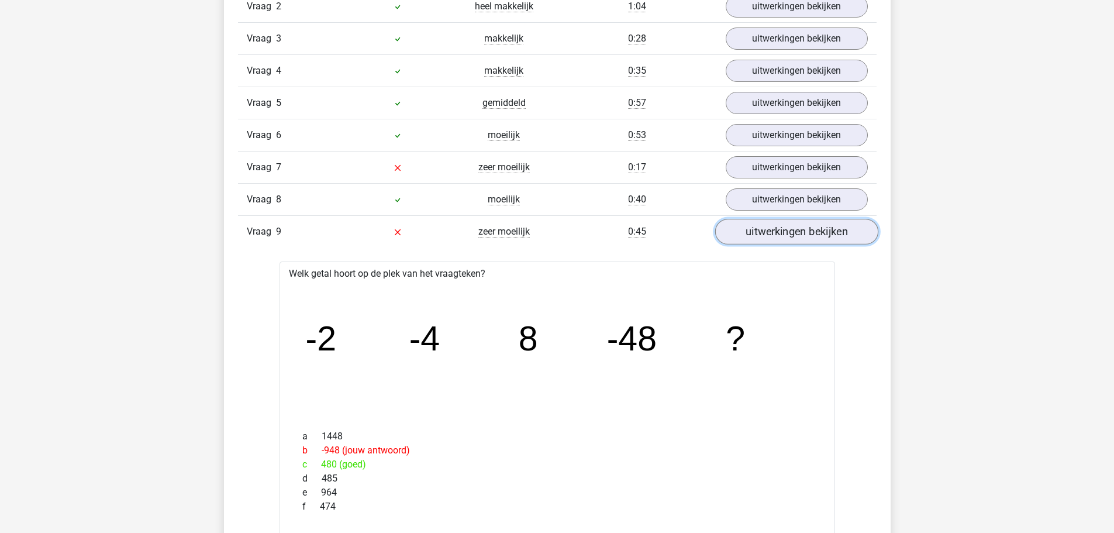
click at [773, 230] on link "uitwerkingen bekijken" at bounding box center [795, 232] width 163 height 26
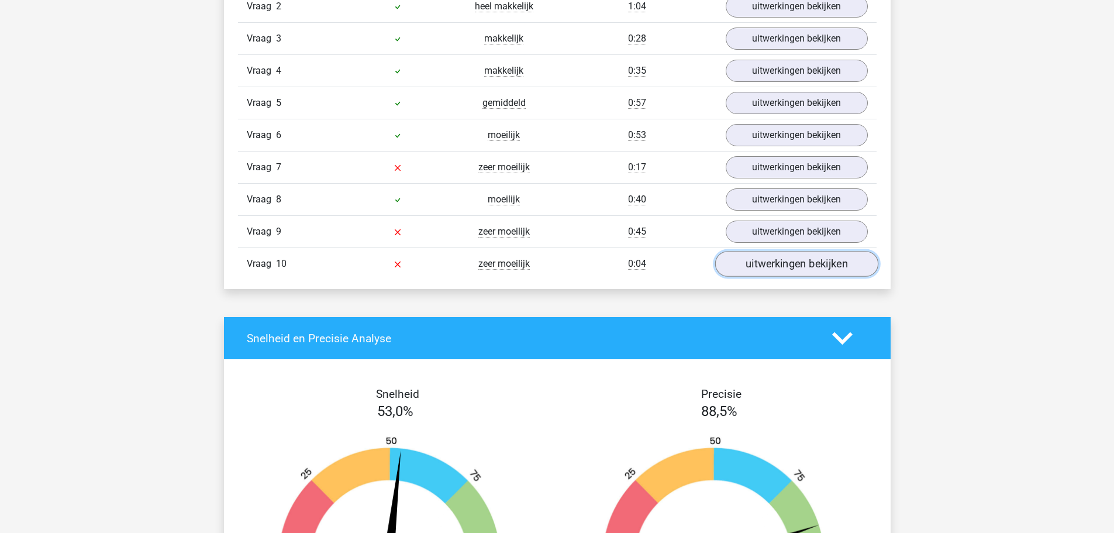
click at [772, 258] on link "uitwerkingen bekijken" at bounding box center [795, 264] width 163 height 26
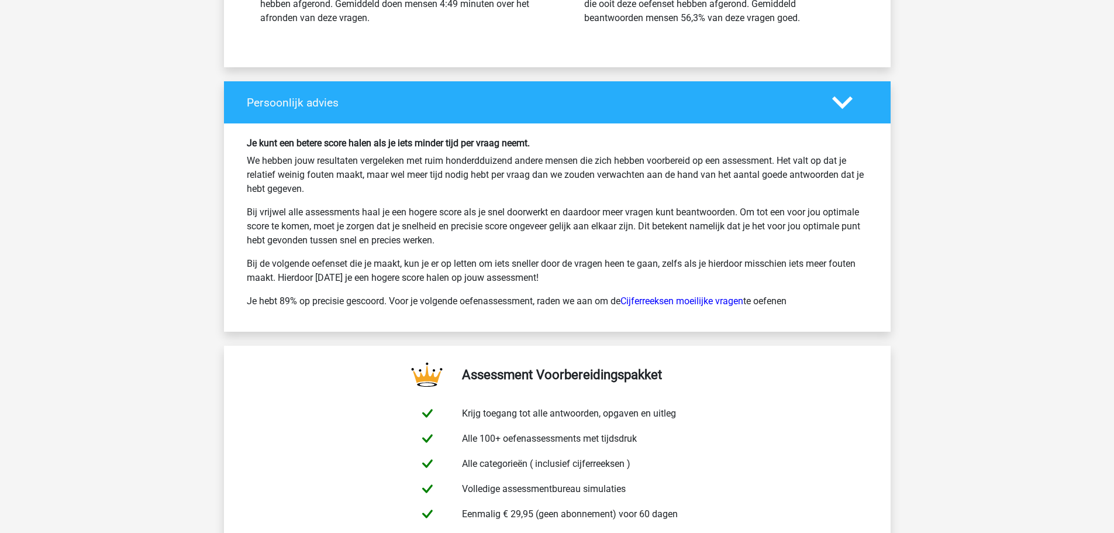
scroll to position [2397, 0]
